Goal: Task Accomplishment & Management: Use online tool/utility

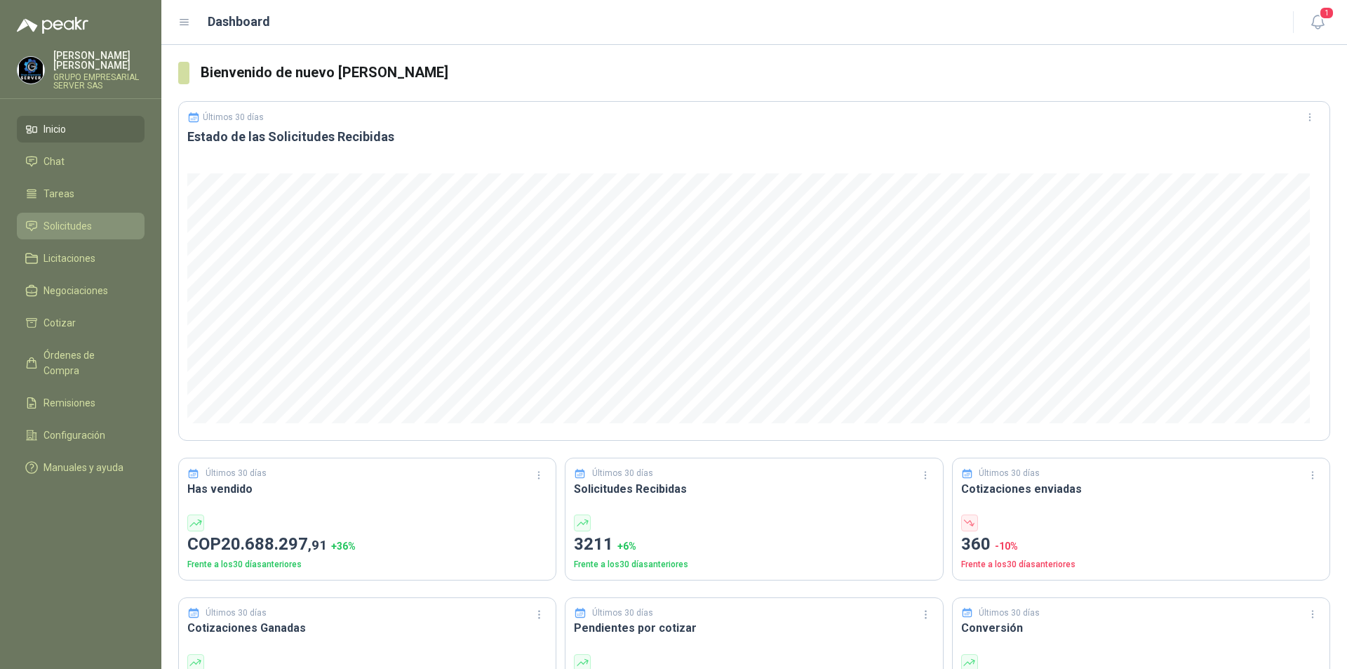
click at [52, 218] on span "Solicitudes" at bounding box center [67, 225] width 48 height 15
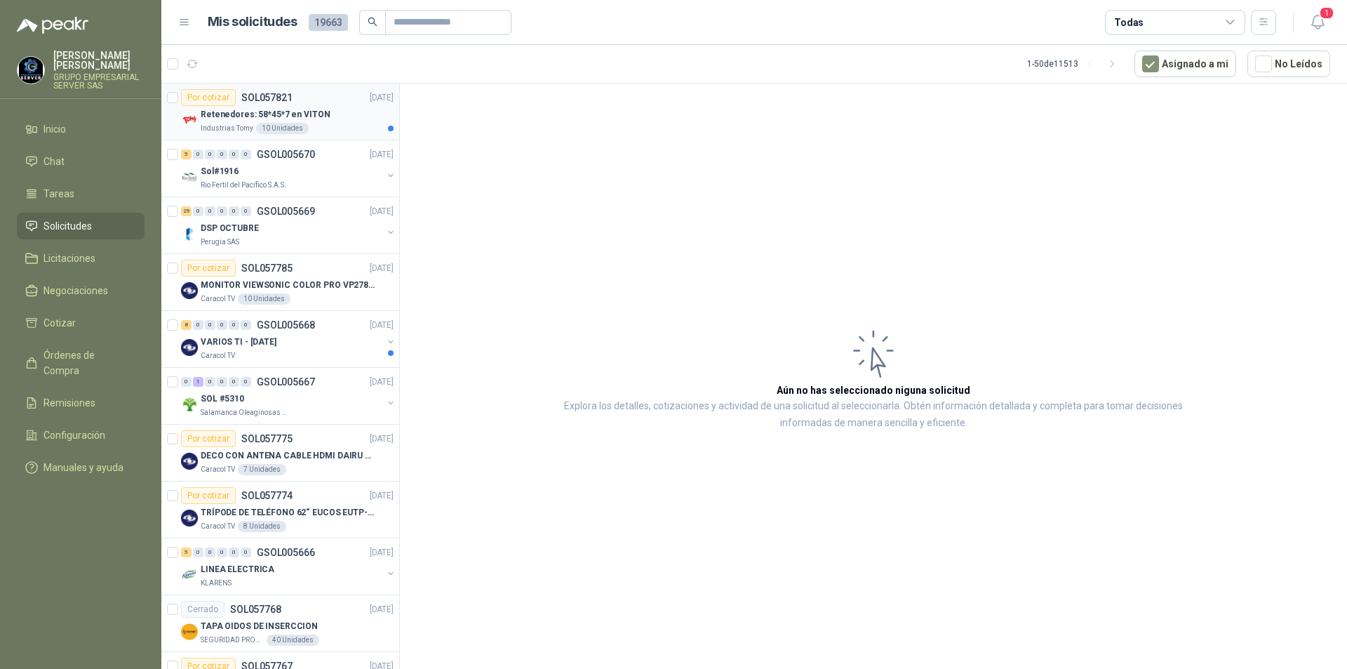
click at [232, 114] on p "Retenedores: 58*45*7 en VITON" at bounding box center [266, 114] width 130 height 13
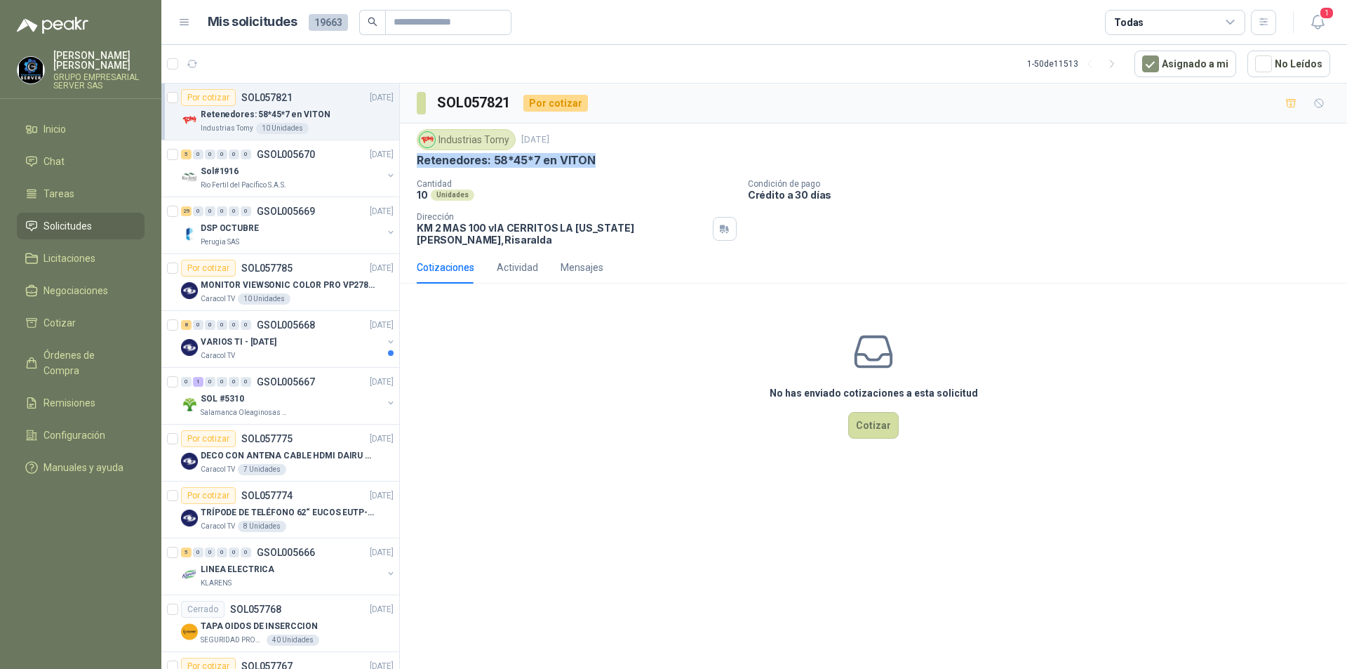
drag, startPoint x: 410, startPoint y: 156, endPoint x: 602, endPoint y: 166, distance: 192.5
click at [602, 166] on div "Industrias Tomy [DATE] [MEDICAL_DATA]: 58*45*7 en VITON Cantidad 10 Unidades Co…" at bounding box center [873, 187] width 947 height 128
copy p "Retenedores: 58*45*7 en VITON"
